Goal: Information Seeking & Learning: Learn about a topic

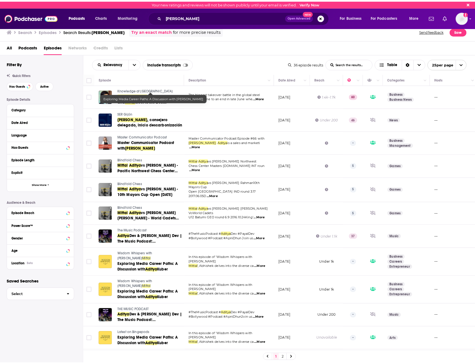
scroll to position [176, 0]
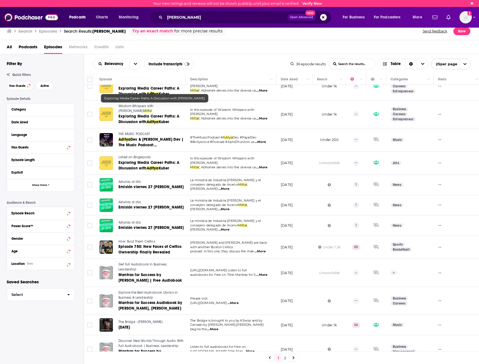
drag, startPoint x: 208, startPoint y: 12, endPoint x: 207, endPoint y: 14, distance: 2.9
click at [208, 12] on div "[PERSON_NAME] Open Advanced New" at bounding box center [241, 17] width 182 height 13
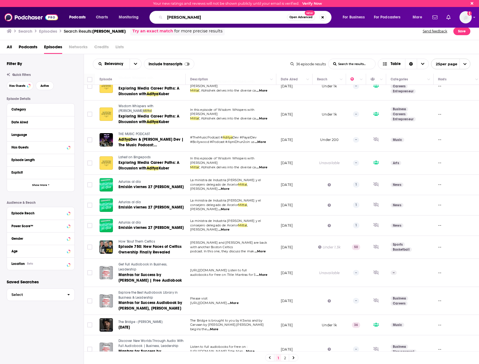
drag, startPoint x: 204, startPoint y: 16, endPoint x: 145, endPoint y: 16, distance: 58.9
click at [145, 16] on div "Podcasts Charts Monitoring Aditya Mittal Open Advanced New For Business For Pod…" at bounding box center [246, 17] width 362 height 13
click at [190, 14] on input "Search podcasts, credits, & more..." at bounding box center [223, 17] width 116 height 9
paste input "[PERSON_NAME]"
type input "[PERSON_NAME]"
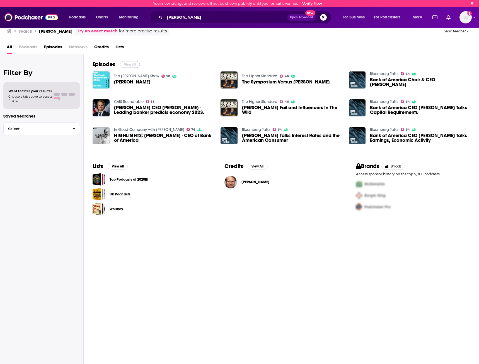
click at [128, 63] on button "View All" at bounding box center [130, 64] width 20 height 7
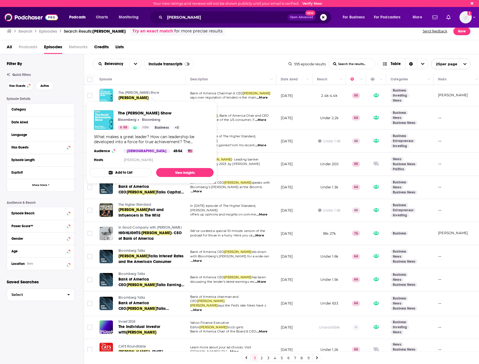
click at [154, 94] on span "The [PERSON_NAME] Show" at bounding box center [139, 93] width 41 height 4
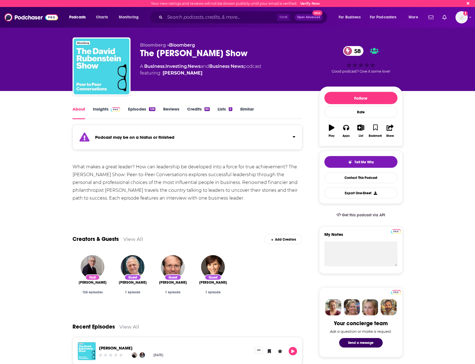
drag, startPoint x: 141, startPoint y: 54, endPoint x: 259, endPoint y: 51, distance: 118.1
click at [259, 51] on div "The David Rubenstein Show 58" at bounding box center [225, 53] width 170 height 11
copy h1 "The [PERSON_NAME] Show"
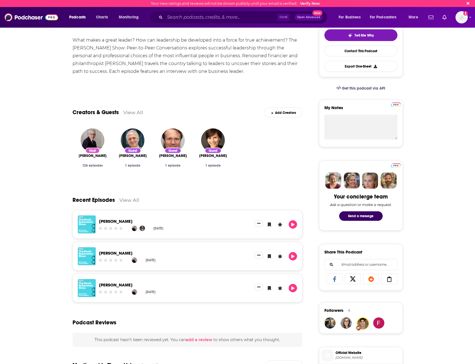
scroll to position [139, 0]
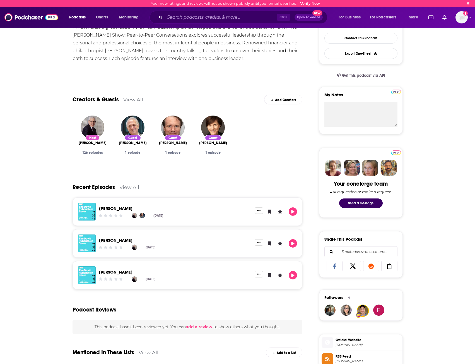
click at [168, 137] on div "Guest" at bounding box center [173, 138] width 17 height 6
drag, startPoint x: 172, startPoint y: 137, endPoint x: 175, endPoint y: 143, distance: 6.3
click at [175, 143] on div "Guest Brian Moynihan 1 episode" at bounding box center [172, 146] width 31 height 15
click at [175, 143] on span "[PERSON_NAME]" at bounding box center [173, 143] width 28 height 4
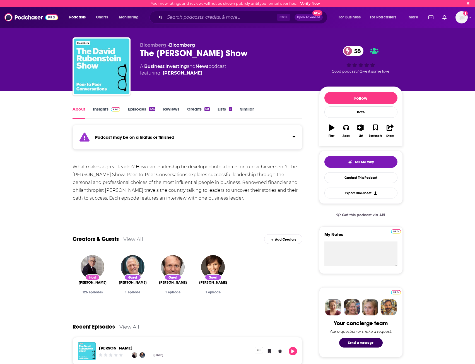
copy h1 "The [PERSON_NAME] Show"
drag, startPoint x: 140, startPoint y: 51, endPoint x: 259, endPoint y: 53, distance: 119.1
click at [259, 53] on div "The David Rubenstein Show 58" at bounding box center [225, 53] width 170 height 11
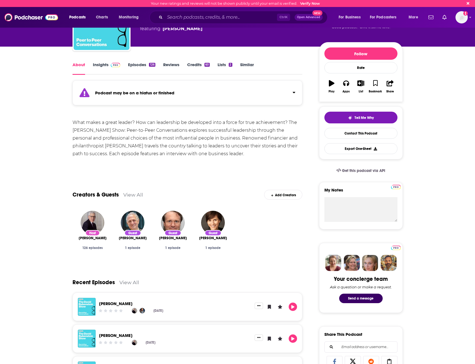
scroll to position [5, 0]
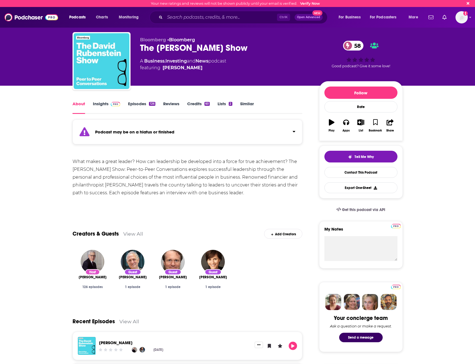
drag, startPoint x: 72, startPoint y: 158, endPoint x: 255, endPoint y: 194, distance: 186.3
copy div "What makes a great leader? How can leadership be developed into a force for tru…"
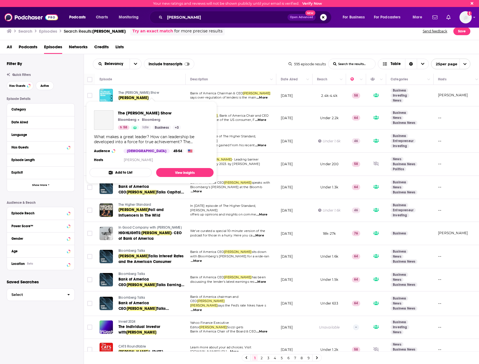
click at [151, 90] on link "The [PERSON_NAME] Show" at bounding box center [152, 92] width 66 height 5
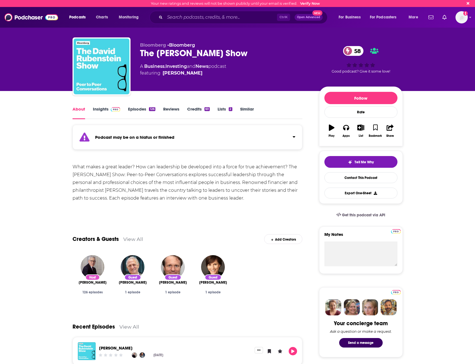
drag, startPoint x: 140, startPoint y: 54, endPoint x: 255, endPoint y: 54, distance: 115.2
click at [255, 54] on div "The David Rubenstein Show 58" at bounding box center [225, 53] width 170 height 11
click at [217, 201] on div "What makes a great leader? How can leadership be developed into a force for tru…" at bounding box center [188, 182] width 230 height 39
drag, startPoint x: 247, startPoint y: 198, endPoint x: 64, endPoint y: 167, distance: 186.2
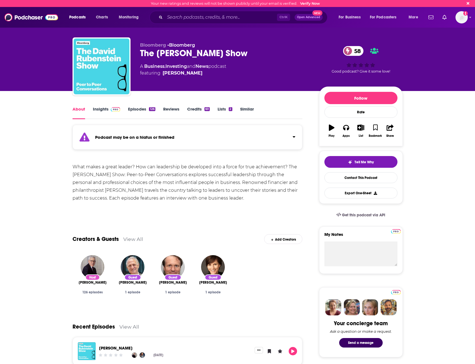
copy div "What makes a great leader? How can leadership be developed into a force for tru…"
drag, startPoint x: 143, startPoint y: 174, endPoint x: 164, endPoint y: 175, distance: 21.5
click at [143, 174] on div "What makes a great leader? How can leadership be developed into a force for tru…" at bounding box center [188, 182] width 230 height 39
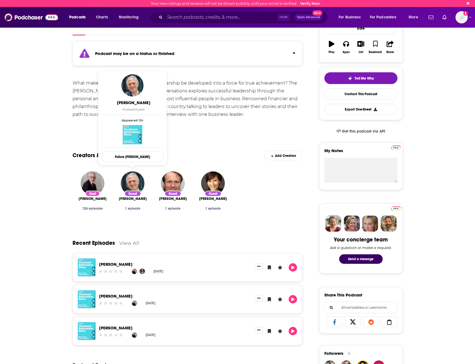
scroll to position [28, 0]
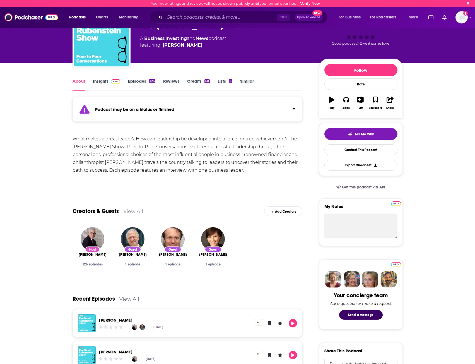
click at [174, 254] on span "[PERSON_NAME]" at bounding box center [173, 254] width 28 height 4
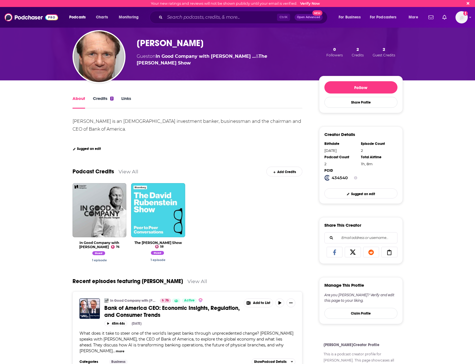
scroll to position [28, 0]
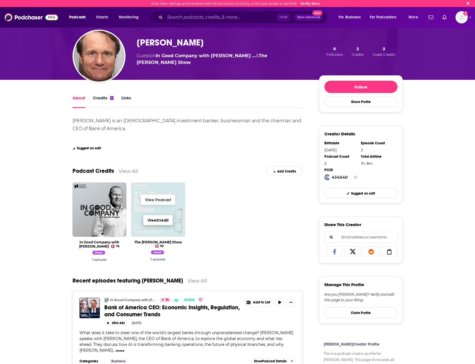
click at [159, 225] on link "View Credit" at bounding box center [157, 220] width 29 height 10
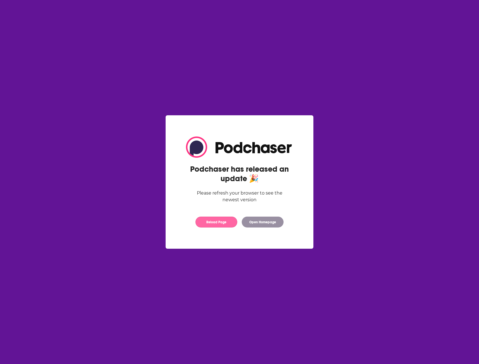
click at [224, 222] on button "Reload Page" at bounding box center [217, 222] width 42 height 11
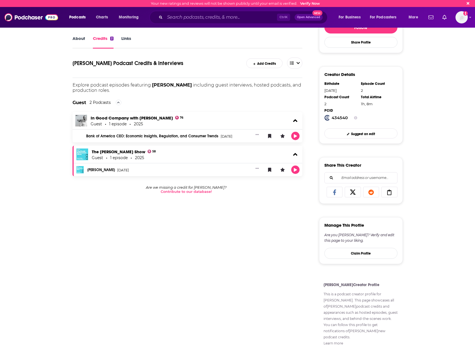
scroll to position [88, 0]
click at [105, 170] on link "[PERSON_NAME]" at bounding box center [101, 170] width 28 height 4
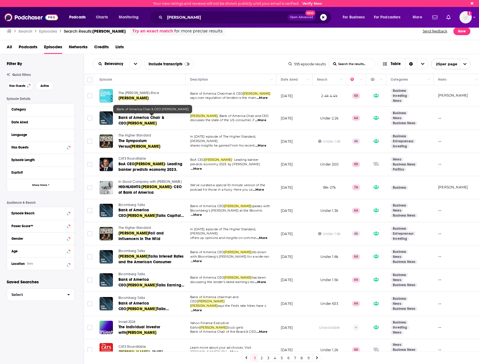
click at [136, 118] on span "Bank of America Chair & CEO" at bounding box center [142, 120] width 46 height 10
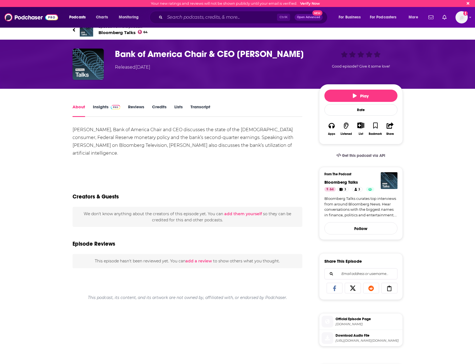
drag, startPoint x: 112, startPoint y: 53, endPoint x: 276, endPoint y: 55, distance: 164.6
click at [299, 57] on div "Bank of America Chair & CEO [PERSON_NAME] Released [DATE] Good episode? Give it…" at bounding box center [238, 64] width 330 height 31
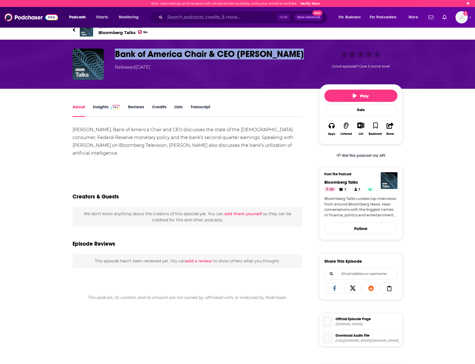
drag, startPoint x: 276, startPoint y: 55, endPoint x: 295, endPoint y: 56, distance: 18.4
click at [295, 56] on h1 "Bank of America Chair & CEO [PERSON_NAME]" at bounding box center [212, 54] width 195 height 11
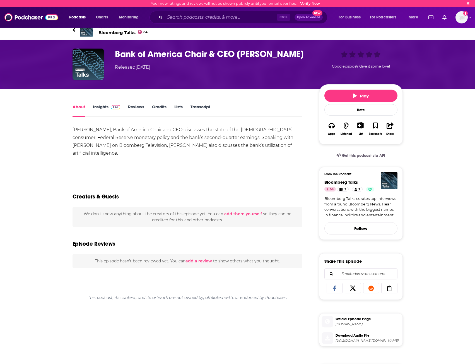
click at [302, 52] on h1 "Bank of America Chair & CEO [PERSON_NAME]" at bounding box center [212, 54] width 195 height 11
drag, startPoint x: 303, startPoint y: 53, endPoint x: 126, endPoint y: 49, distance: 176.4
click at [116, 53] on h1 "Bank of America Chair & CEO [PERSON_NAME]" at bounding box center [212, 54] width 195 height 11
copy h1 "Bank of America Chair & CEO [PERSON_NAME]"
drag, startPoint x: 218, startPoint y: 129, endPoint x: 227, endPoint y: 131, distance: 8.9
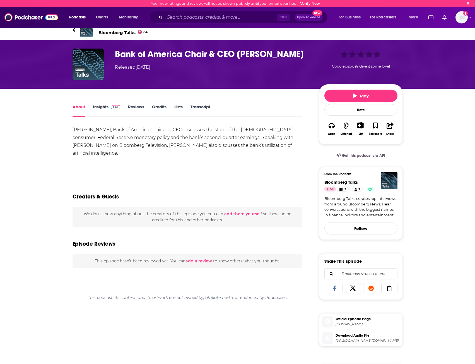
click at [218, 129] on div "[PERSON_NAME], Bank of America Chair and CEO discusses the state of the [DEMOGR…" at bounding box center [188, 149] width 230 height 47
drag, startPoint x: 212, startPoint y: 129, endPoint x: 268, endPoint y: 131, distance: 56.1
click at [268, 131] on div "[PERSON_NAME], Bank of America Chair and CEO discusses the state of the [DEMOGR…" at bounding box center [188, 149] width 230 height 47
copy div "state of the US consumer"
click at [271, 127] on div "[PERSON_NAME], Bank of America Chair and CEO discusses the state of the [DEMOGR…" at bounding box center [188, 149] width 230 height 47
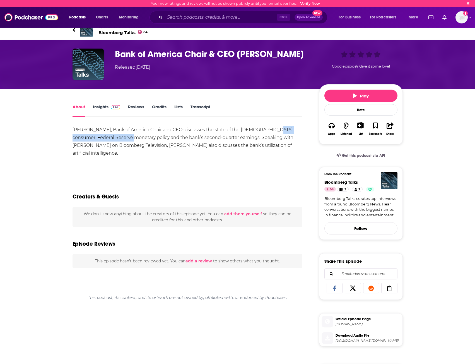
drag, startPoint x: 270, startPoint y: 131, endPoint x: 126, endPoint y: 140, distance: 144.0
click at [126, 140] on div "[PERSON_NAME], Bank of America Chair and CEO discusses the state of the [DEMOGR…" at bounding box center [188, 149] width 230 height 47
copy div "Federal Reserve monetary policy"
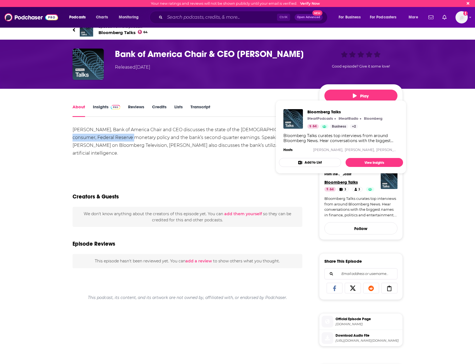
click at [355, 183] on span "Bloomberg Talks" at bounding box center [340, 181] width 33 height 5
click at [353, 179] on span "Bloomberg Talks" at bounding box center [340, 181] width 33 height 5
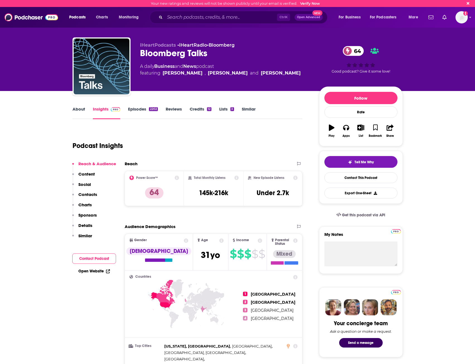
click at [83, 113] on link "About" at bounding box center [79, 112] width 13 height 13
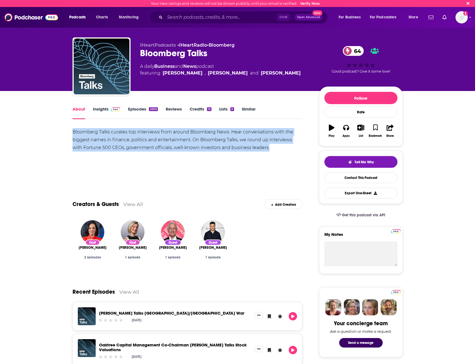
drag, startPoint x: 269, startPoint y: 149, endPoint x: 49, endPoint y: 131, distance: 220.6
copy div "Bloomberg Talks curates top interviews from around Bloomberg News. Hear convers…"
click at [105, 110] on link "Insights" at bounding box center [107, 112] width 28 height 13
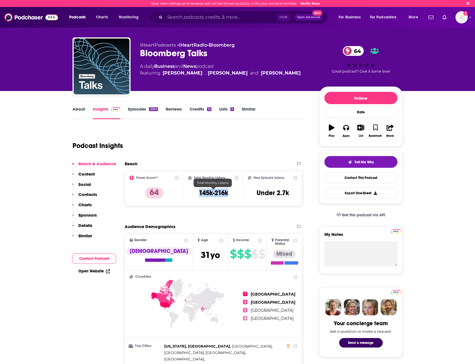
drag, startPoint x: 198, startPoint y: 193, endPoint x: 231, endPoint y: 193, distance: 33.5
click at [231, 193] on div "Total Monthly Listens 145k-216k" at bounding box center [213, 188] width 50 height 26
copy h3 "145k-216k"
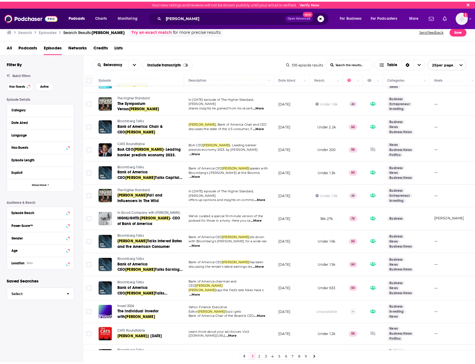
scroll to position [28, 0]
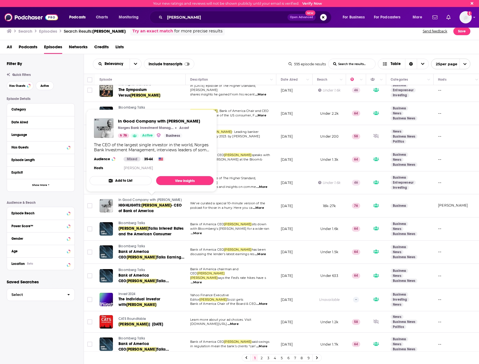
click at [134, 199] on span "In Good Company with [PERSON_NAME]" at bounding box center [150, 200] width 63 height 4
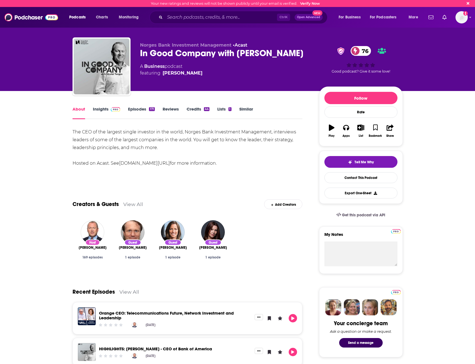
click at [104, 106] on link "Insights" at bounding box center [107, 112] width 28 height 13
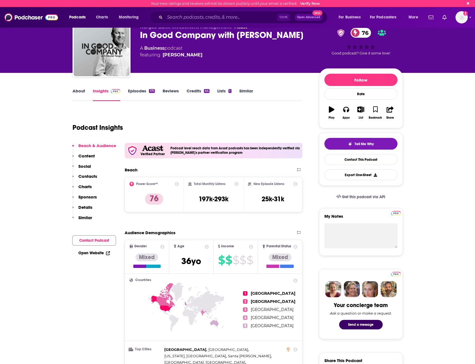
scroll to position [28, 0]
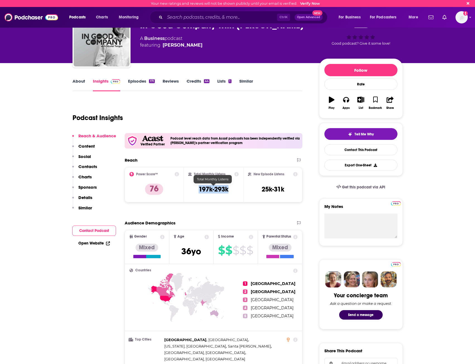
drag, startPoint x: 230, startPoint y: 189, endPoint x: 193, endPoint y: 189, distance: 36.8
click at [193, 189] on div "Total Monthly Listens 197k-293k" at bounding box center [213, 185] width 50 height 26
copy h3 "197k-293k"
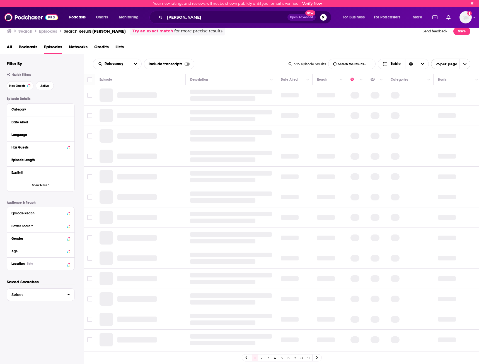
click at [225, 65] on div "Relevancy List Search Input Search the results... Include transcripts Table" at bounding box center [191, 64] width 196 height 11
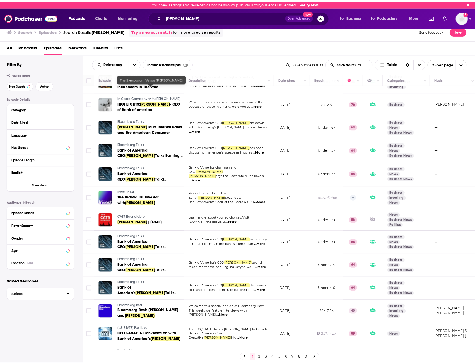
scroll to position [139, 0]
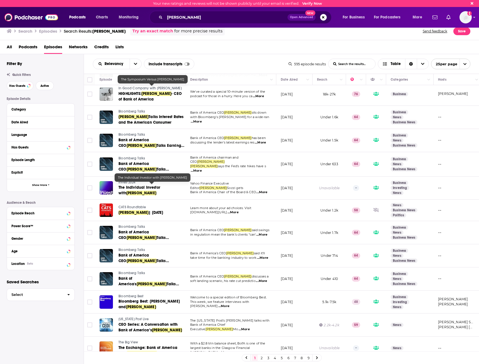
click at [160, 187] on span "The Individual Investor with" at bounding box center [140, 190] width 42 height 10
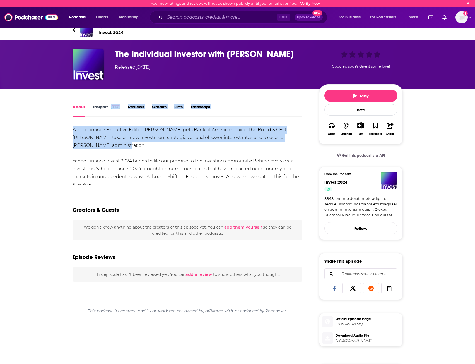
drag, startPoint x: 106, startPoint y: 120, endPoint x: 122, endPoint y: 145, distance: 29.5
click at [122, 145] on div "About Insights Reviews Credits Lists Transcript Yahoo Finance Executive Editor …" at bounding box center [188, 314] width 230 height 423
click at [122, 142] on div "Yahoo Finance Executive Editor [PERSON_NAME] gets Bank of America Chair of the …" at bounding box center [188, 243] width 230 height 234
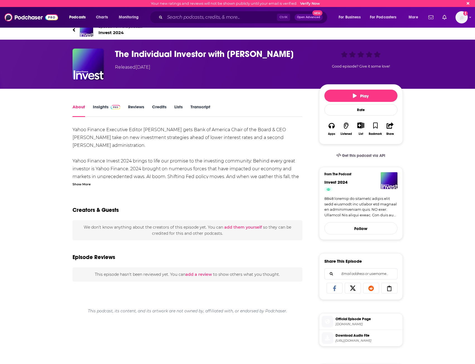
drag, startPoint x: 110, startPoint y: 54, endPoint x: 301, endPoint y: 53, distance: 190.6
click at [301, 53] on div "The Individual Investor with [PERSON_NAME] Released [DATE] Good episode? Give i…" at bounding box center [238, 64] width 330 height 31
copy h1 "The Individual Investor with [PERSON_NAME]"
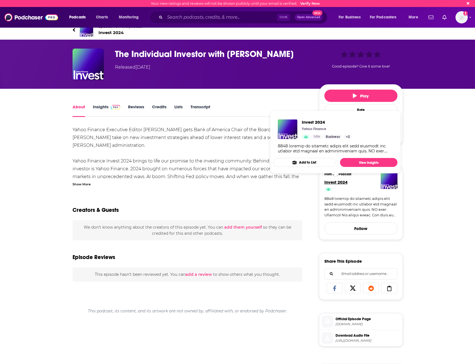
click at [336, 182] on span "Invest 2024" at bounding box center [335, 181] width 23 height 5
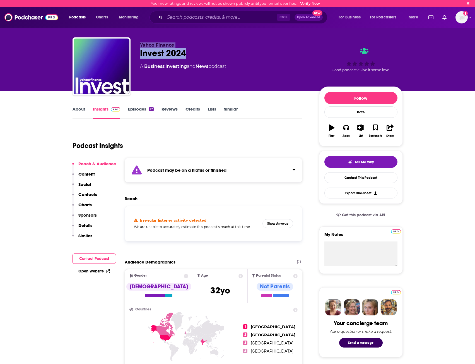
drag, startPoint x: 149, startPoint y: 44, endPoint x: 197, endPoint y: 55, distance: 48.9
click at [197, 55] on div "Yahoo Finance Invest 2024 A Business , Investing and News podcast" at bounding box center [225, 64] width 170 height 45
copy div "Yahoo Finance Invest 2024"
click at [85, 109] on div "About" at bounding box center [83, 112] width 20 height 13
click at [80, 109] on link "About" at bounding box center [79, 112] width 13 height 13
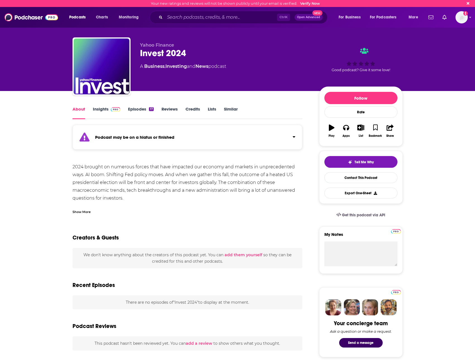
click at [97, 110] on link "Insights" at bounding box center [107, 112] width 28 height 13
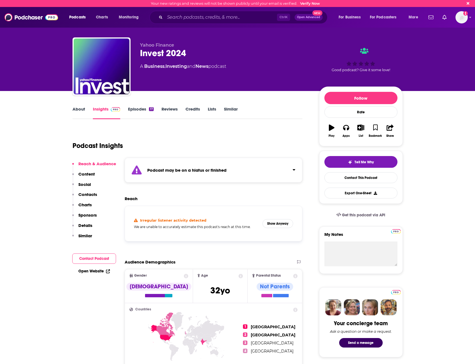
click at [85, 108] on link "About" at bounding box center [79, 112] width 13 height 13
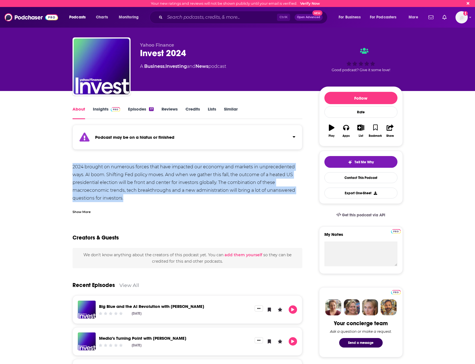
drag, startPoint x: 69, startPoint y: 166, endPoint x: 145, endPoint y: 194, distance: 80.7
copy div "2024 brought on numerous forces that have impacted our economy and markets in u…"
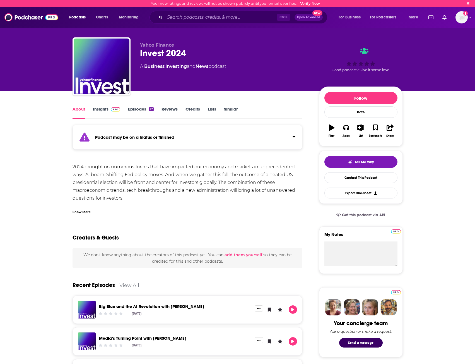
click at [113, 112] on link "Insights" at bounding box center [107, 112] width 28 height 13
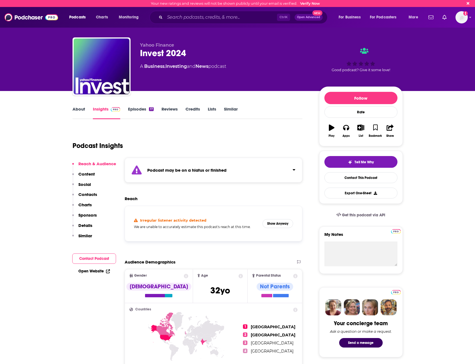
scroll to position [28, 0]
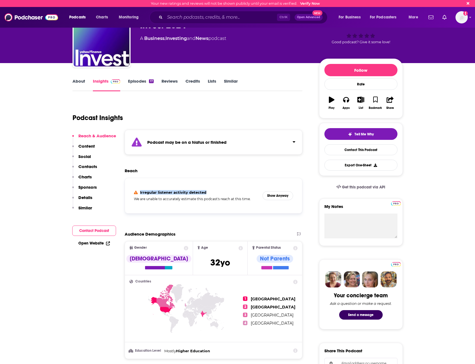
drag, startPoint x: 215, startPoint y: 193, endPoint x: 139, endPoint y: 193, distance: 75.3
click at [139, 193] on section "Irregular listener activity detected" at bounding box center [196, 192] width 124 height 4
copy h4 "Irregular listener activity detected"
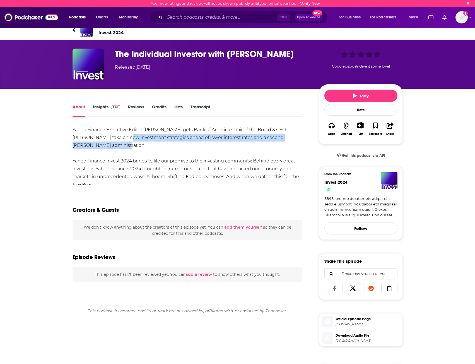
drag, startPoint x: 116, startPoint y: 138, endPoint x: 164, endPoint y: 147, distance: 48.9
click at [164, 147] on div "Yahoo Finance Executive Editor [PERSON_NAME] gets Bank of America Chair of the …" at bounding box center [188, 243] width 230 height 234
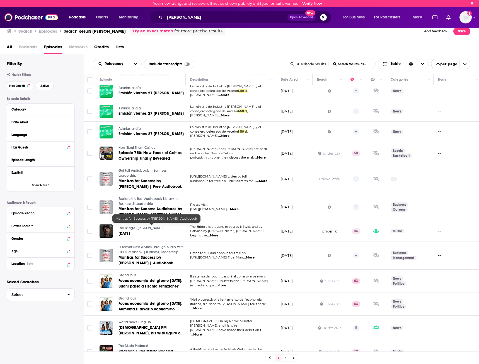
scroll to position [307, 0]
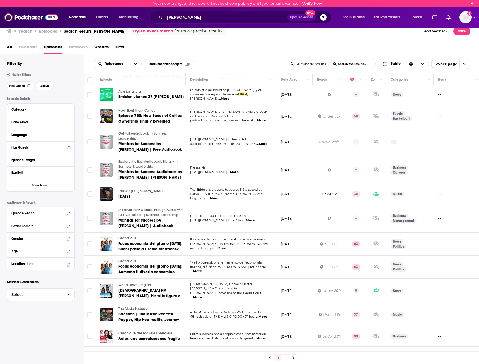
click at [349, 71] on div "Relevancy List Search Input Search the results... Include transcripts Table 36 …" at bounding box center [282, 64] width 396 height 20
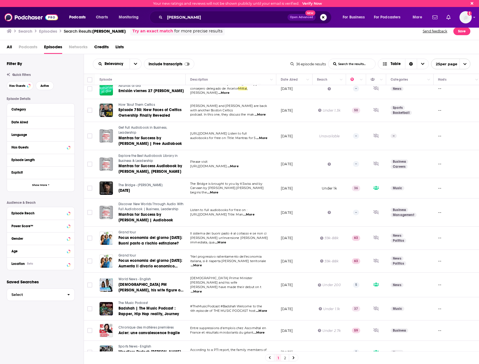
scroll to position [315, 0]
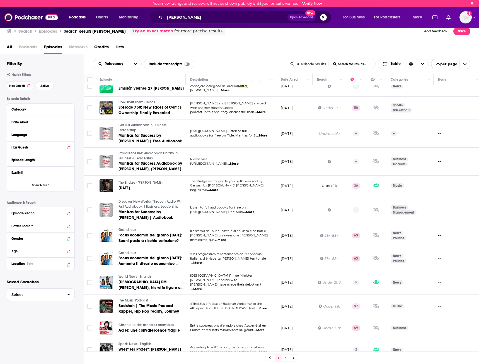
click at [294, 358] on icon at bounding box center [294, 357] width 2 height 3
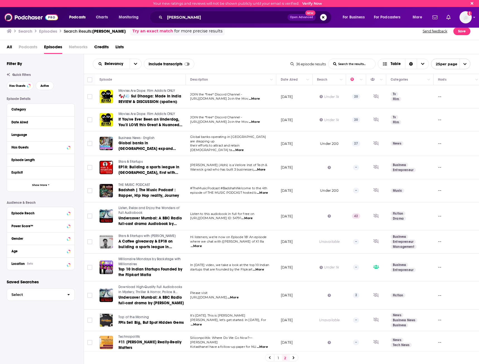
click at [209, 43] on div "All Podcasts Episodes Networks Credits Lists" at bounding box center [241, 47] width 468 height 11
drag, startPoint x: 128, startPoint y: 47, endPoint x: 0, endPoint y: 42, distance: 128.2
click at [0, 42] on html "Your new ratings and reviews will not be shown publicly until your email is ver…" at bounding box center [239, 182] width 479 height 364
click at [140, 43] on div "All Podcasts Episodes Networks Credits Lists" at bounding box center [241, 47] width 468 height 11
click at [131, 48] on div "All Podcasts Episodes Networks Credits Lists" at bounding box center [241, 47] width 468 height 11
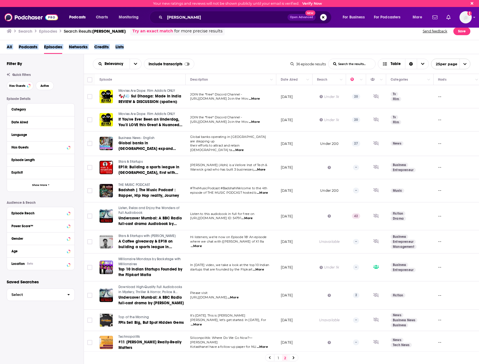
click at [203, 47] on div "All Podcasts Episodes Networks Credits Lists" at bounding box center [241, 47] width 468 height 11
click at [209, 41] on div "All Podcasts Episodes Networks Credits Lists" at bounding box center [240, 47] width 480 height 14
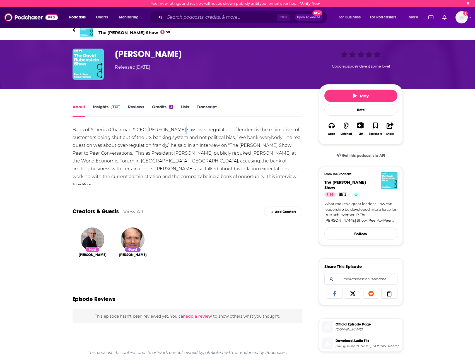
drag, startPoint x: 182, startPoint y: 128, endPoint x: 215, endPoint y: 133, distance: 33.3
click at [187, 128] on div "Bank of America Chairman & CEO Brian Moynihan says over-regulation of lenders i…" at bounding box center [188, 165] width 230 height 78
click at [215, 133] on div "Bank of America Chairman & CEO Brian Moynihan says over-regulation of lenders i…" at bounding box center [188, 165] width 230 height 78
drag, startPoint x: 196, startPoint y: 128, endPoint x: 231, endPoint y: 130, distance: 35.2
click at [231, 130] on div "Bank of America Chairman & CEO Brian Moynihan says over-regulation of lenders i…" at bounding box center [188, 165] width 230 height 78
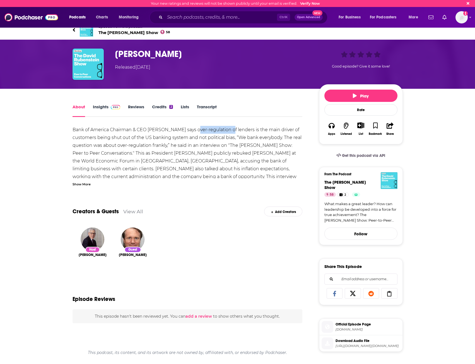
copy div "over-regulation"
click at [340, 179] on div "From The Podcast" at bounding box center [360, 175] width 73 height 7
click at [340, 184] on span "The [PERSON_NAME] Show" at bounding box center [345, 184] width 42 height 11
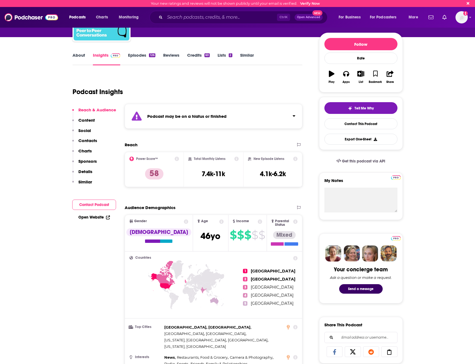
scroll to position [56, 0]
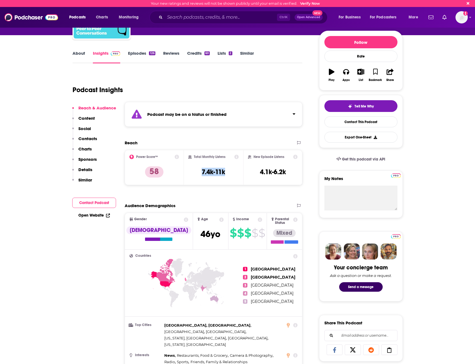
drag, startPoint x: 201, startPoint y: 171, endPoint x: 228, endPoint y: 172, distance: 27.1
click at [228, 172] on div "Total Monthly Listens 7.4k-11k" at bounding box center [213, 168] width 50 height 26
copy h3 "7.4k-11k"
